Goal: Information Seeking & Learning: Compare options

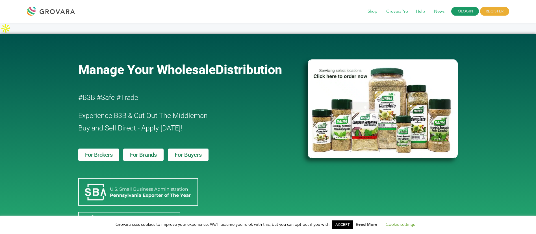
click at [466, 9] on link "LOGIN" at bounding box center [466, 11] width 28 height 9
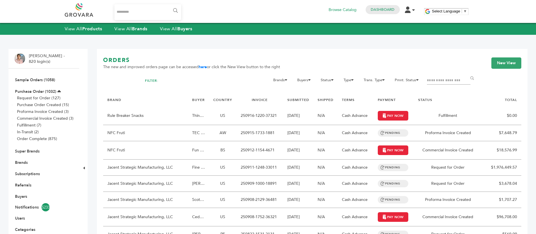
click at [158, 19] on input "Search..." at bounding box center [148, 12] width 67 height 16
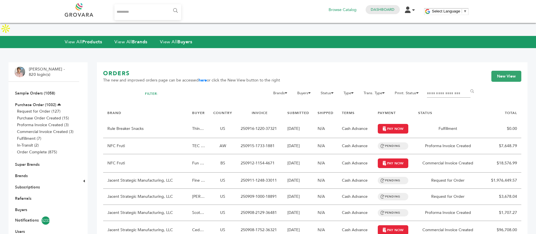
type input "*******"
click at [174, 10] on input "******" at bounding box center [175, 10] width 13 height 11
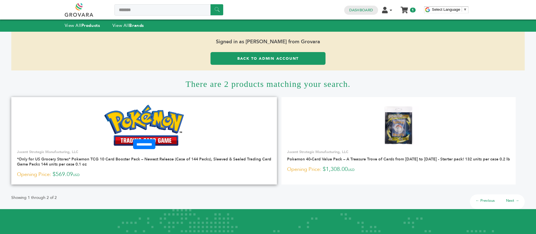
click at [194, 117] on link at bounding box center [144, 125] width 266 height 48
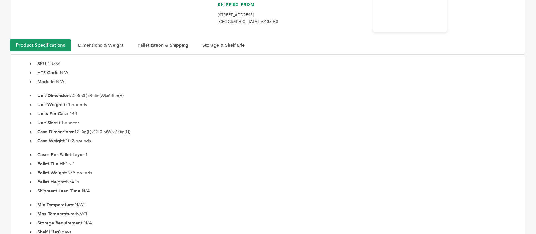
scroll to position [339, 0]
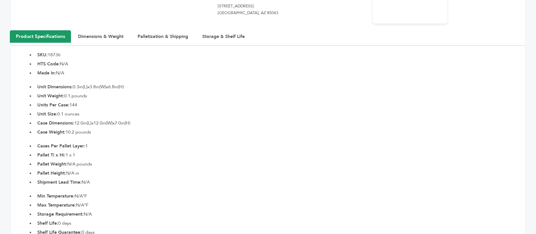
click at [58, 51] on li "SKU: 18736" at bounding box center [280, 54] width 491 height 7
copy li "18736"
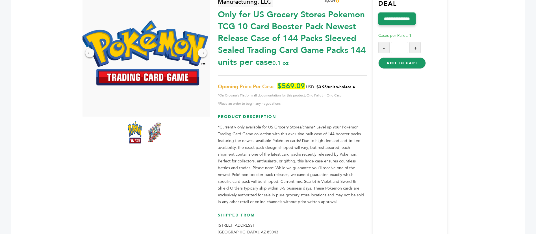
scroll to position [85, 0]
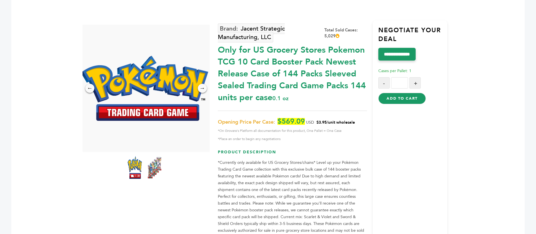
click at [159, 156] on img at bounding box center [155, 167] width 16 height 25
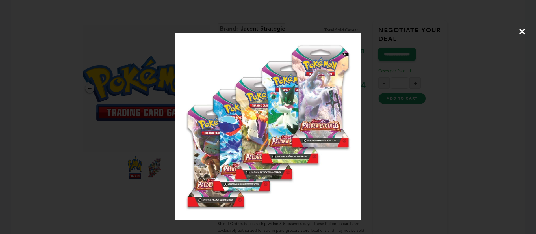
click at [402, 120] on div "×" at bounding box center [268, 117] width 536 height 234
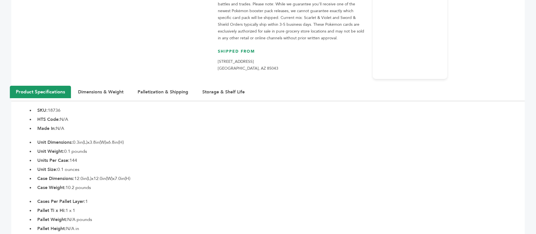
scroll to position [297, 0]
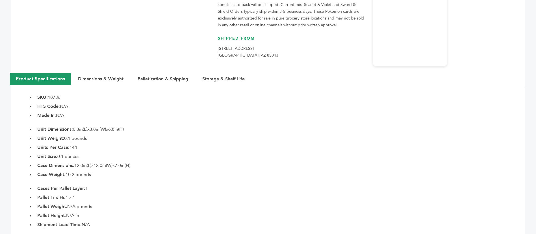
click at [56, 79] on section "Product Specifications Dimensions & Weight Palletization & Shipping Storage & S…" at bounding box center [268, 175] width 514 height 205
copy li "18736"
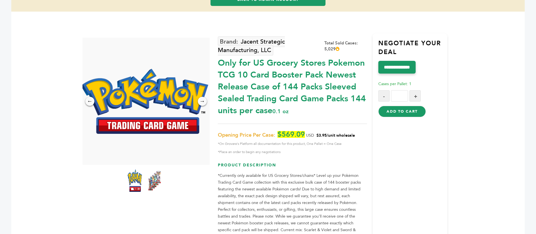
scroll to position [85, 0]
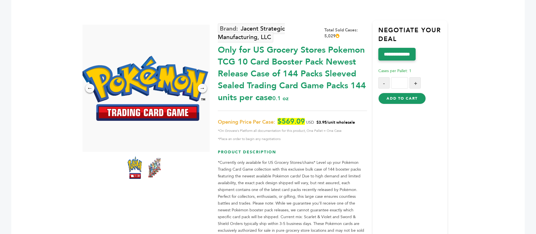
click at [251, 48] on div "Only for US Grocery Stores Pokemon TCG 10 Card Booster Pack Newest Release Case…" at bounding box center [292, 72] width 149 height 62
click at [293, 62] on div "Only for US Grocery Stores Pokemon TCG 10 Card Booster Pack Newest Release Case…" at bounding box center [292, 72] width 149 height 62
copy div "144"
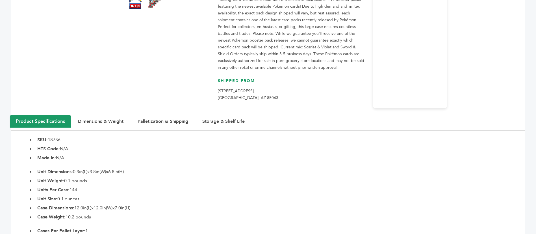
scroll to position [339, 0]
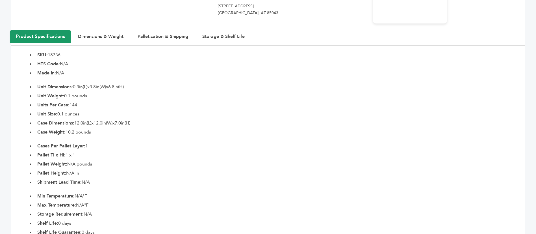
drag, startPoint x: 68, startPoint y: 80, endPoint x: 85, endPoint y: 83, distance: 17.8
click at [85, 92] on li "Unit Weight: 0.1 pounds" at bounding box center [280, 95] width 491 height 7
drag, startPoint x: 75, startPoint y: 75, endPoint x: 126, endPoint y: 73, distance: 51.2
click at [126, 83] on li "Unit Dimensions: 0.3in(L)x3.8in(W)x6.8in(H)" at bounding box center [280, 86] width 491 height 7
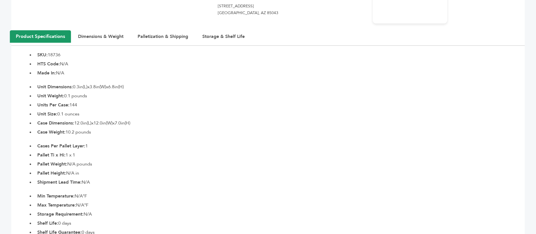
copy li "0.3in(L)x3.8in(W)x6.8in(H)"
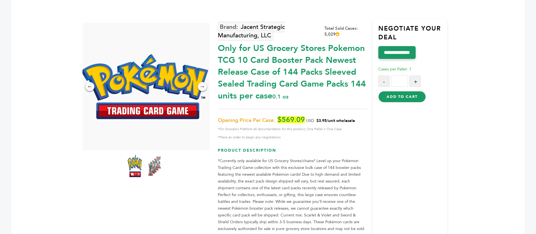
scroll to position [85, 0]
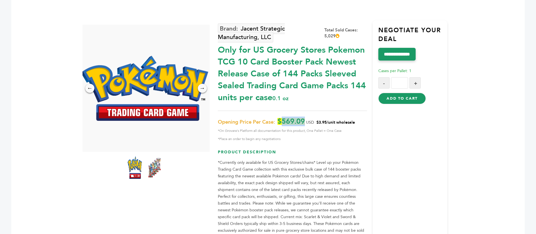
drag, startPoint x: 306, startPoint y: 107, endPoint x: 282, endPoint y: 108, distance: 23.8
click at [282, 118] on p "Opening Price Per Case: $569.09 USD $3.95/unit wholesale *On Grovara's Platform…" at bounding box center [292, 130] width 149 height 24
copy span "569.09"
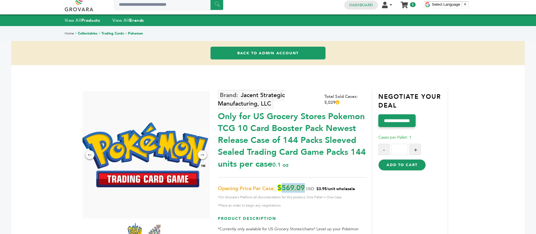
scroll to position [0, 0]
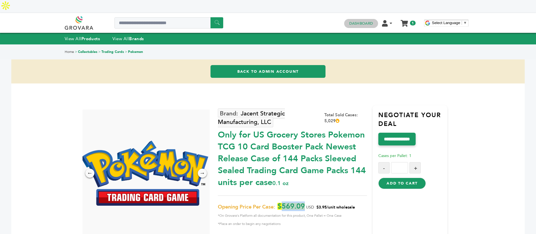
click at [368, 21] on link "Dashboard" at bounding box center [362, 23] width 24 height 5
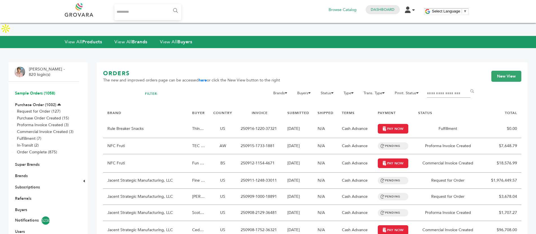
click at [26, 90] on link "Sample Orders (1058)" at bounding box center [35, 92] width 40 height 5
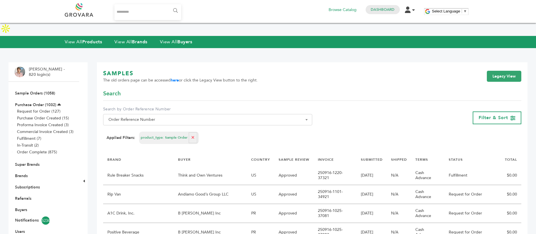
click at [180, 77] on span "The old orders page can be accessed here or click the Legacy View button to the…" at bounding box center [180, 80] width 155 height 6
click at [177, 77] on link "here" at bounding box center [175, 79] width 8 height 5
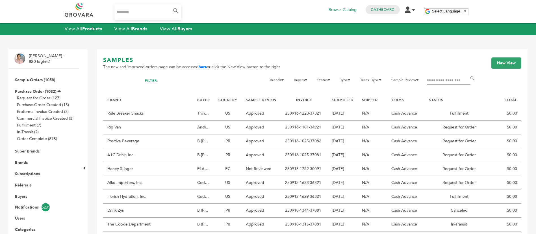
click at [433, 79] on input "Filter by keywords" at bounding box center [449, 81] width 44 height 8
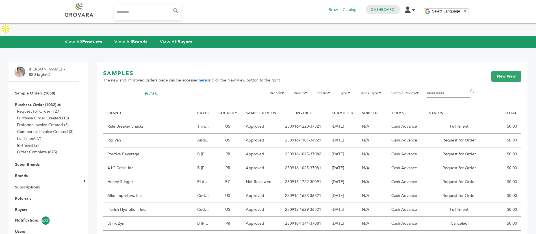
type input "*********"
click at [467, 86] on input "******" at bounding box center [473, 91] width 13 height 11
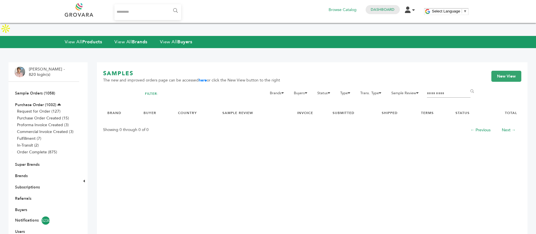
click at [447, 90] on input "*********" at bounding box center [449, 94] width 44 height 8
type input "********"
click at [467, 86] on input "******" at bounding box center [473, 91] width 13 height 11
click at [473, 86] on input "******" at bounding box center [473, 91] width 13 height 11
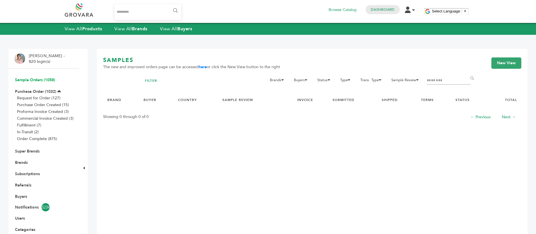
click at [48, 79] on link "Sample Orders (1058)" at bounding box center [35, 79] width 40 height 5
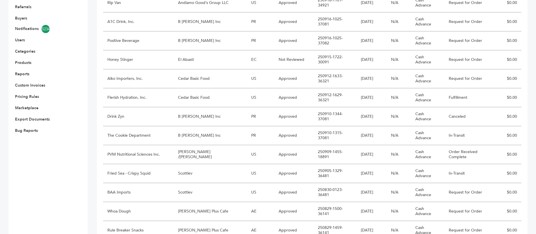
scroll to position [46, 0]
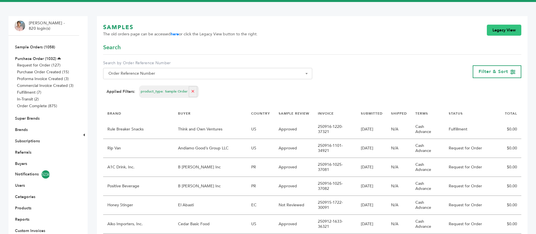
click at [510, 25] on link "Legacy View" at bounding box center [504, 30] width 35 height 11
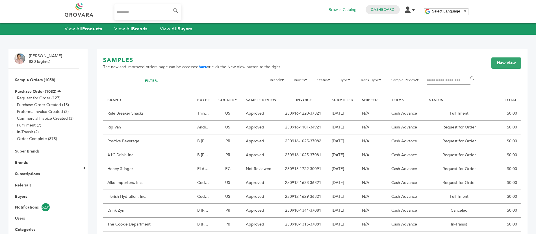
click at [447, 81] on input "Filter by keywords" at bounding box center [449, 81] width 44 height 8
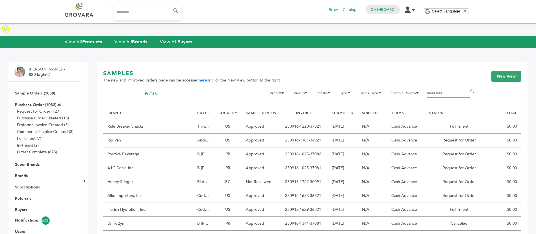
type input "********"
click at [467, 86] on input "******" at bounding box center [473, 91] width 13 height 11
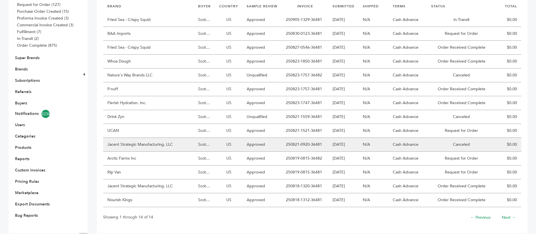
scroll to position [102, 0]
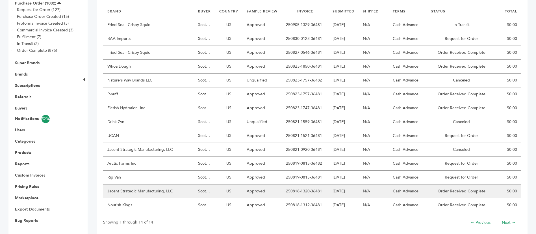
click at [171, 184] on td "Jacent Strategic Manufacturing, LLC" at bounding box center [148, 191] width 91 height 14
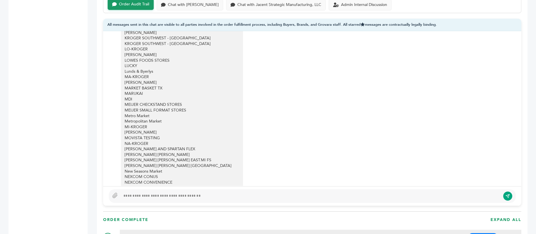
scroll to position [1701, 0]
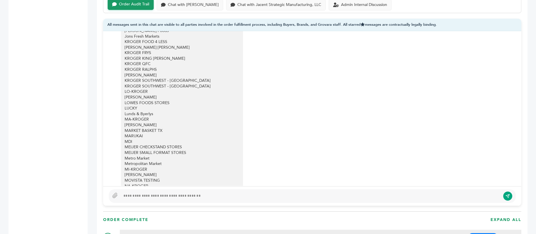
click at [151, 83] on div "Acme Fresh Markets Aldi AS-[US_STATE] AS-BALDUCCIS AS-[GEOGRAPHIC_DATA] [GEOGRA…" at bounding box center [178, 23] width 107 height 898
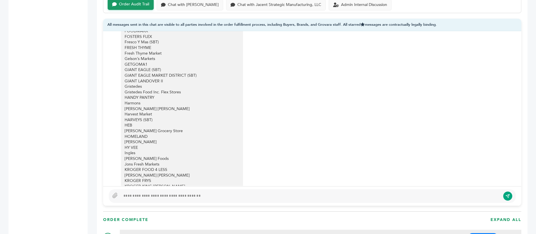
scroll to position [1531, 0]
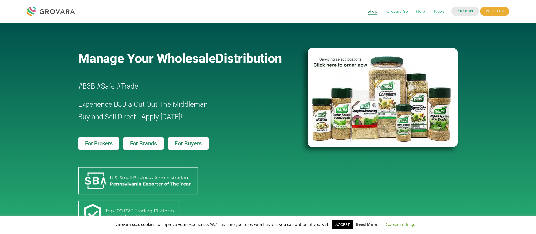
click at [375, 8] on span "Shop" at bounding box center [373, 11] width 18 height 11
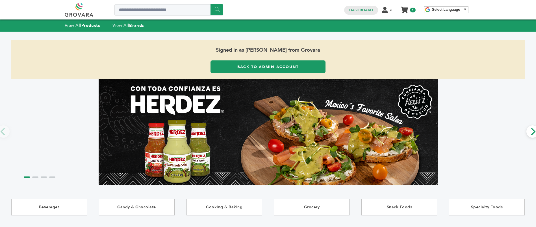
click at [181, 17] on div "****** 1 1 Dashboard Edit Account Order Management Sign Out My Cart My Cart (1)…" at bounding box center [268, 10] width 407 height 20
click at [181, 12] on input "Search a product or brand..." at bounding box center [169, 9] width 109 height 11
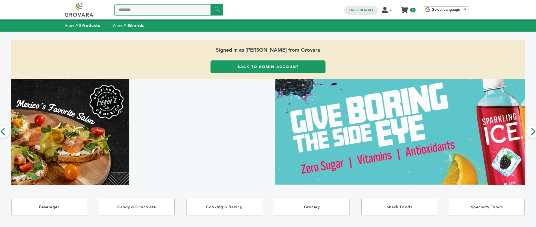
type input "*******"
click at [211, 4] on input "******" at bounding box center [217, 9] width 13 height 11
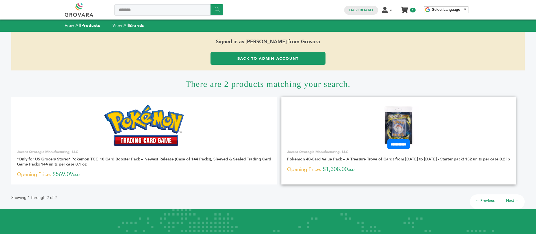
click at [412, 122] on img at bounding box center [398, 125] width 41 height 41
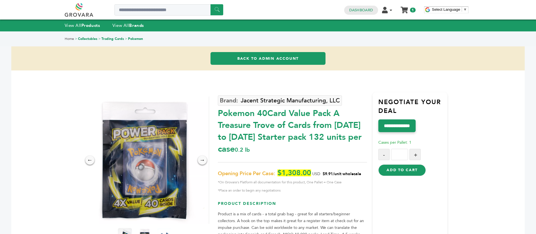
drag, startPoint x: 327, startPoint y: 173, endPoint x: 335, endPoint y: 173, distance: 7.1
click at [335, 173] on span "$9.91/unit wholesale" at bounding box center [342, 173] width 38 height 5
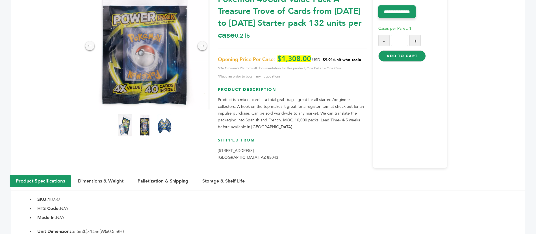
scroll to position [85, 0]
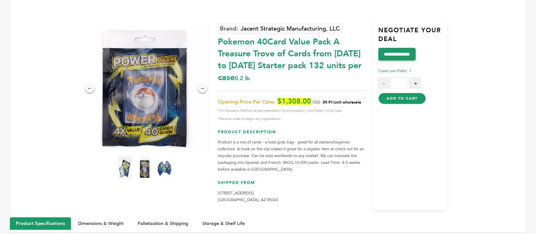
drag, startPoint x: 325, startPoint y: 87, endPoint x: 359, endPoint y: 92, distance: 34.2
click at [359, 98] on p "Opening Price Per Case: $1,308.00 USD $9.91/unit wholesale *On Grovara's Platfo…" at bounding box center [292, 110] width 149 height 24
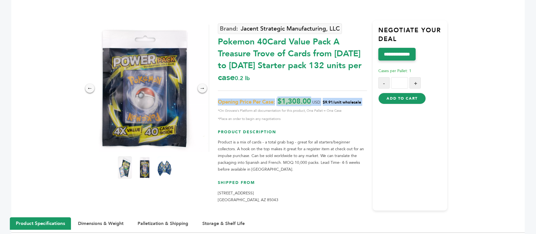
click at [359, 98] on p "Opening Price Per Case: $1,308.00 USD $9.91/unit wholesale *On Grovara's Platfo…" at bounding box center [292, 110] width 149 height 24
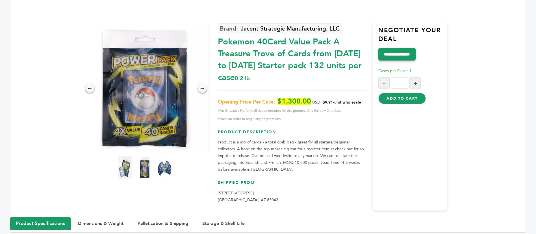
click at [312, 115] on span "*Place an order to begin any negotiations" at bounding box center [292, 118] width 149 height 7
drag, startPoint x: 318, startPoint y: 89, endPoint x: 342, endPoint y: 89, distance: 23.8
click at [342, 98] on p "Opening Price Per Case: $1,308.00 USD $9.91/unit wholesale *On Grovara's Platfo…" at bounding box center [292, 110] width 149 height 24
click at [342, 100] on span "$9.91/unit wholesale" at bounding box center [342, 102] width 38 height 5
click at [330, 100] on span "$9.91/unit wholesale" at bounding box center [342, 102] width 38 height 5
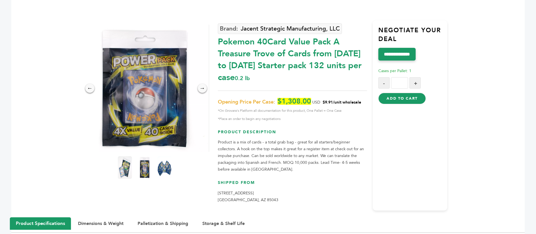
click at [330, 100] on span "$9.91/unit wholesale" at bounding box center [342, 102] width 38 height 5
drag, startPoint x: 327, startPoint y: 89, endPoint x: 356, endPoint y: 93, distance: 29.2
click at [356, 98] on p "Opening Price Per Case: $1,308.00 USD $9.91/unit wholesale *On Grovara's Platfo…" at bounding box center [292, 110] width 149 height 24
